Goal: Information Seeking & Learning: Learn about a topic

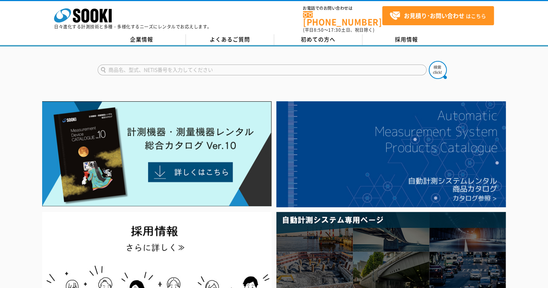
click at [136, 64] on input "text" at bounding box center [262, 69] width 329 height 11
type input "杭ナビ"
click at [428, 61] on button at bounding box center [437, 70] width 18 height 18
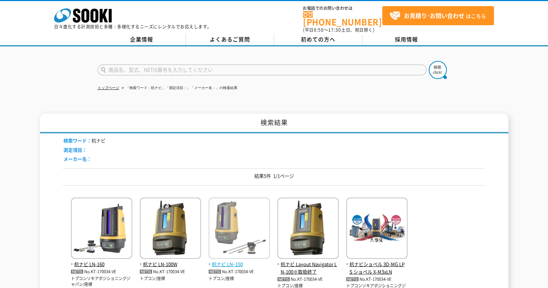
click at [231, 260] on span "杭ナビ LNｰ150" at bounding box center [238, 264] width 61 height 8
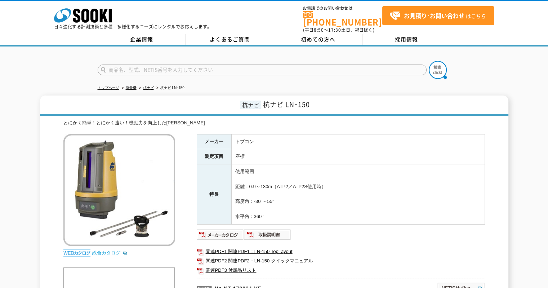
click at [109, 250] on link "総合カタログ" at bounding box center [109, 252] width 35 height 5
